Goal: Navigation & Orientation: Find specific page/section

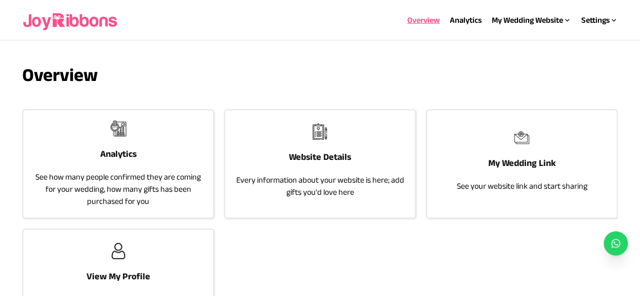
click at [340, 155] on h3 "Website Details" at bounding box center [320, 157] width 62 height 14
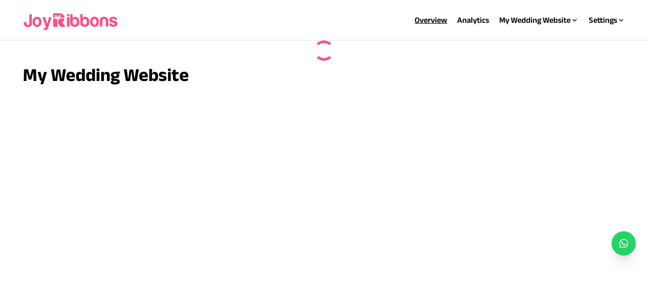
click at [424, 17] on link "Overview" at bounding box center [431, 20] width 32 height 9
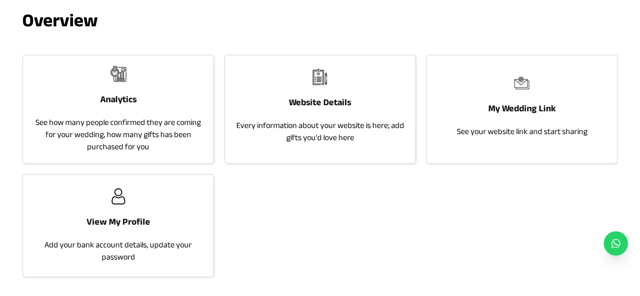
scroll to position [54, 0]
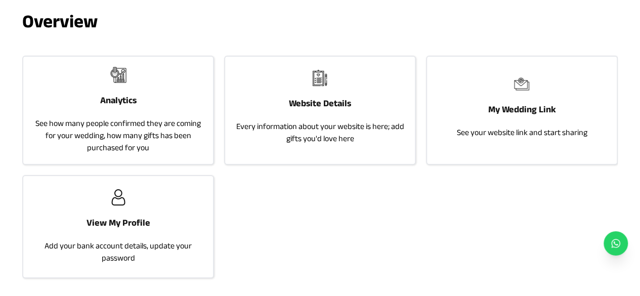
click at [317, 101] on h3 "Website Details" at bounding box center [320, 103] width 62 height 14
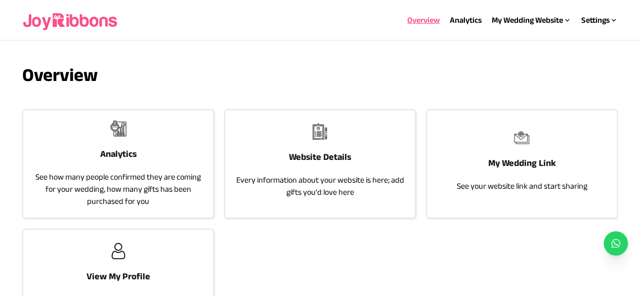
click at [333, 158] on h3 "Website Details" at bounding box center [320, 157] width 62 height 14
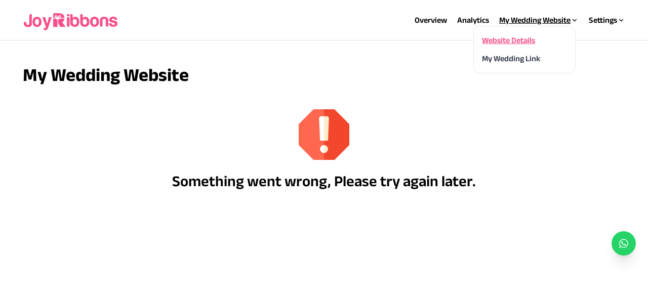
click at [558, 18] on div "My Wedding Website" at bounding box center [538, 20] width 79 height 12
click at [516, 39] on link "Website Details" at bounding box center [508, 40] width 53 height 9
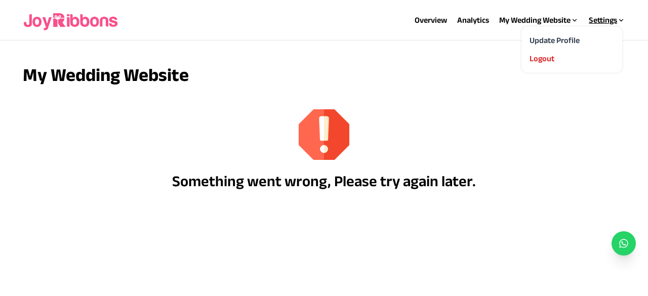
click at [606, 20] on div "Settings" at bounding box center [607, 20] width 36 height 12
click at [562, 37] on link "Update Profile" at bounding box center [554, 40] width 50 height 9
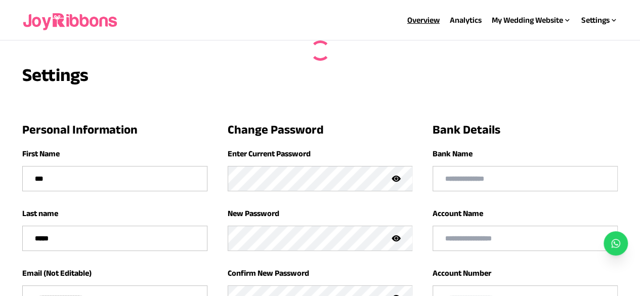
click at [414, 20] on link "Overview" at bounding box center [423, 20] width 32 height 9
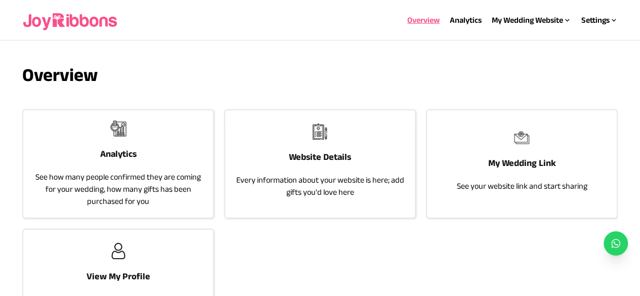
click at [121, 155] on h3 "Analytics" at bounding box center [118, 154] width 36 height 14
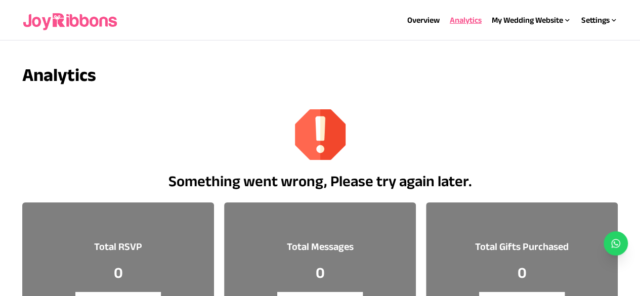
click at [419, 22] on link "Overview" at bounding box center [423, 20] width 32 height 9
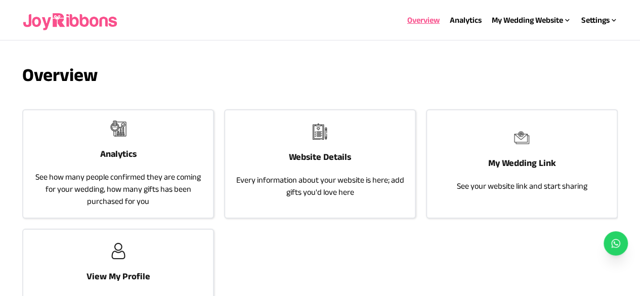
click at [332, 160] on h3 "Website Details" at bounding box center [320, 157] width 62 height 14
